Goal: Navigation & Orientation: Find specific page/section

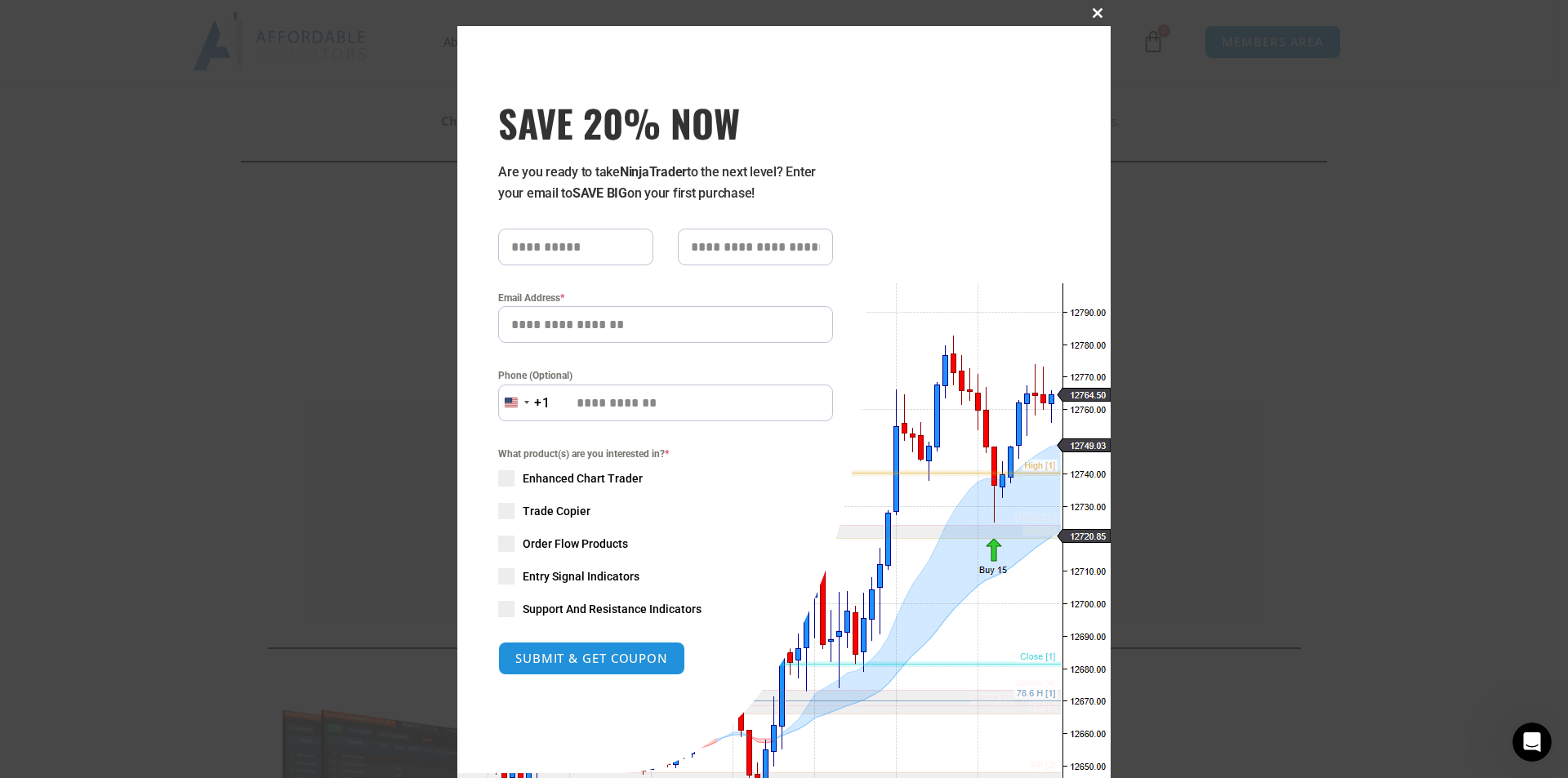
click at [1093, 11] on span at bounding box center [1098, 12] width 26 height 10
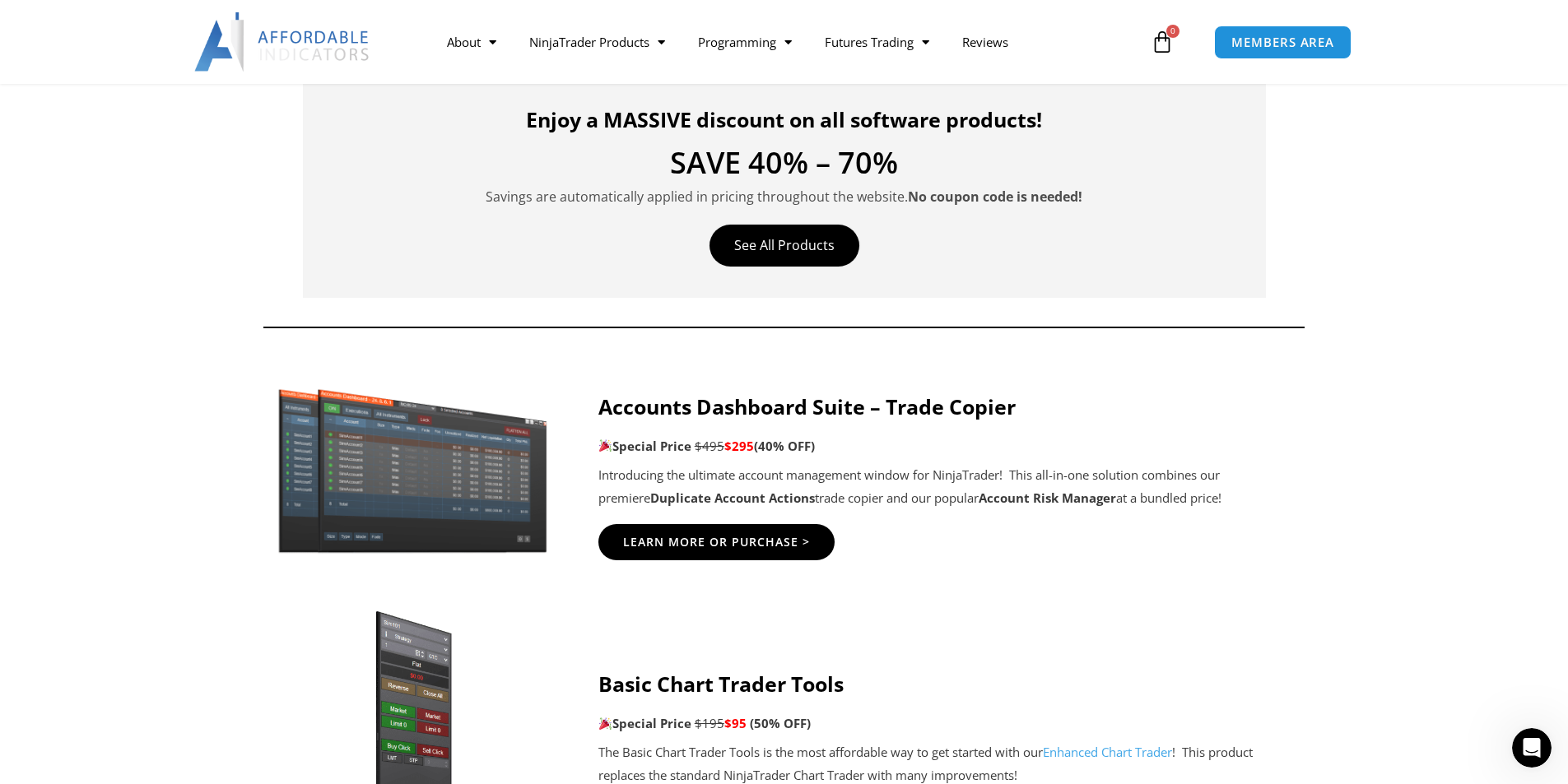
scroll to position [576, 0]
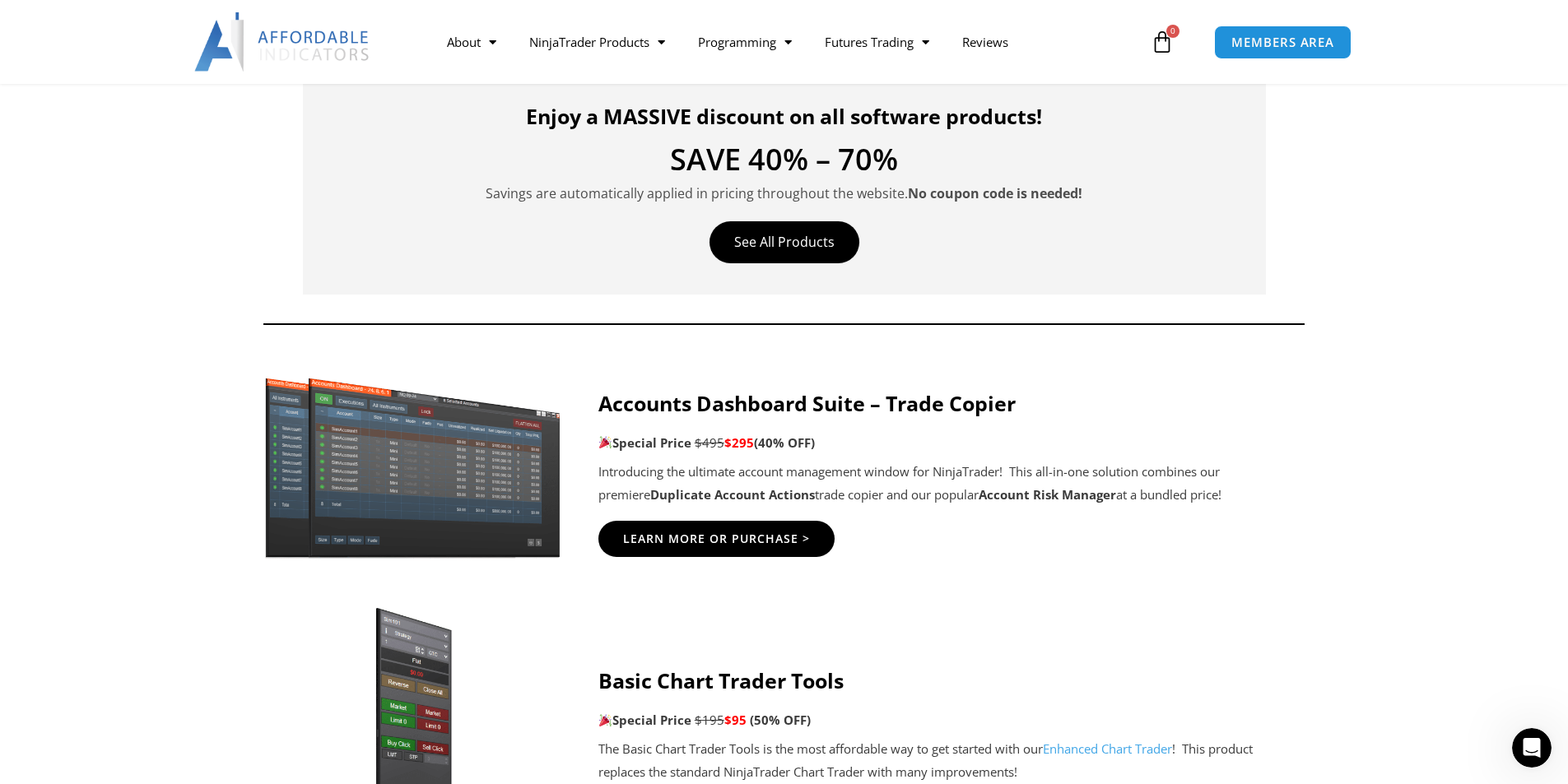
click at [379, 467] on img at bounding box center [413, 465] width 316 height 191
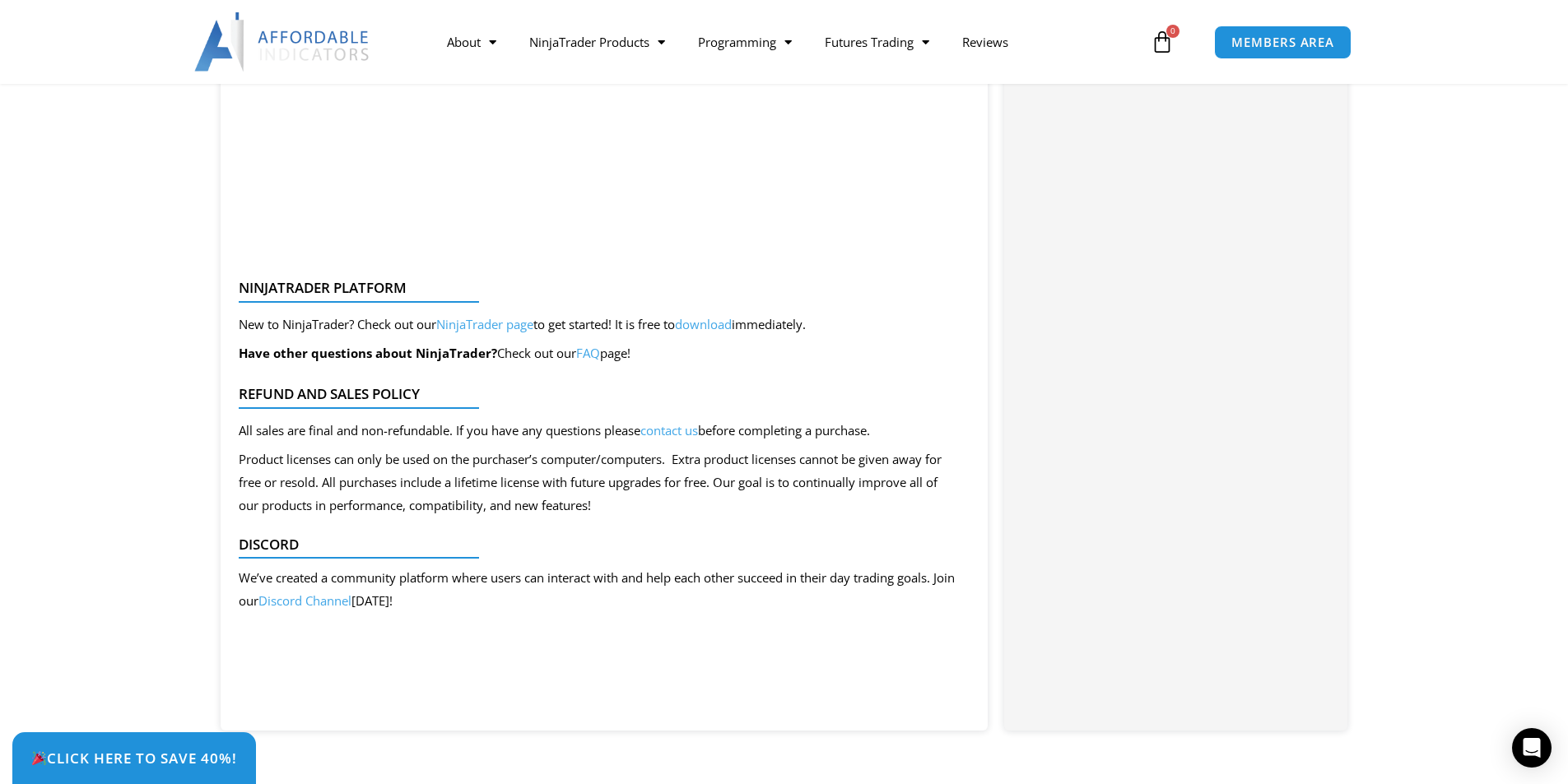
scroll to position [2894, 0]
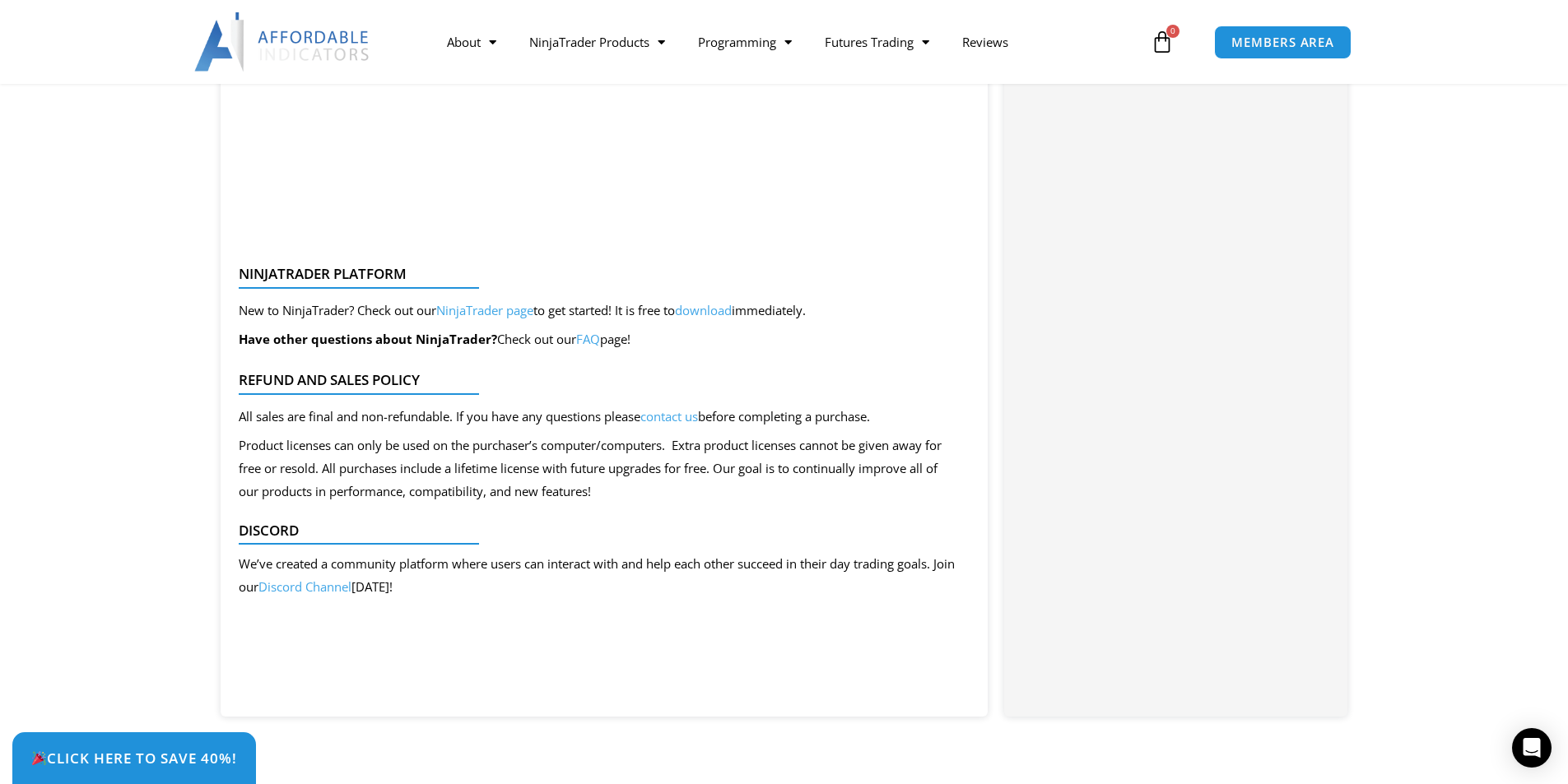
click at [497, 310] on link "NinjaTrader page" at bounding box center [484, 310] width 97 height 17
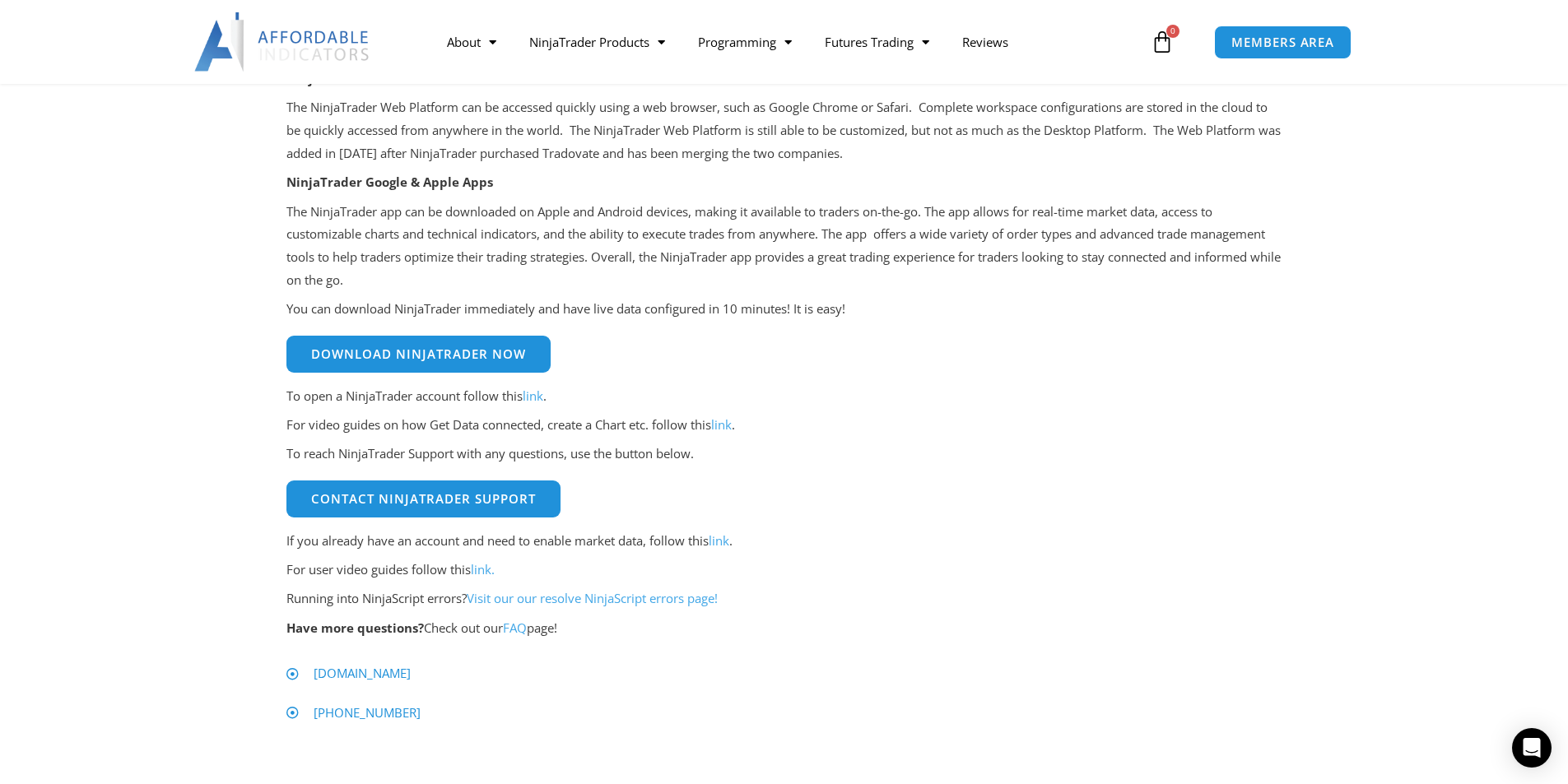
scroll to position [494, 0]
